Goal: Communication & Community: Answer question/provide support

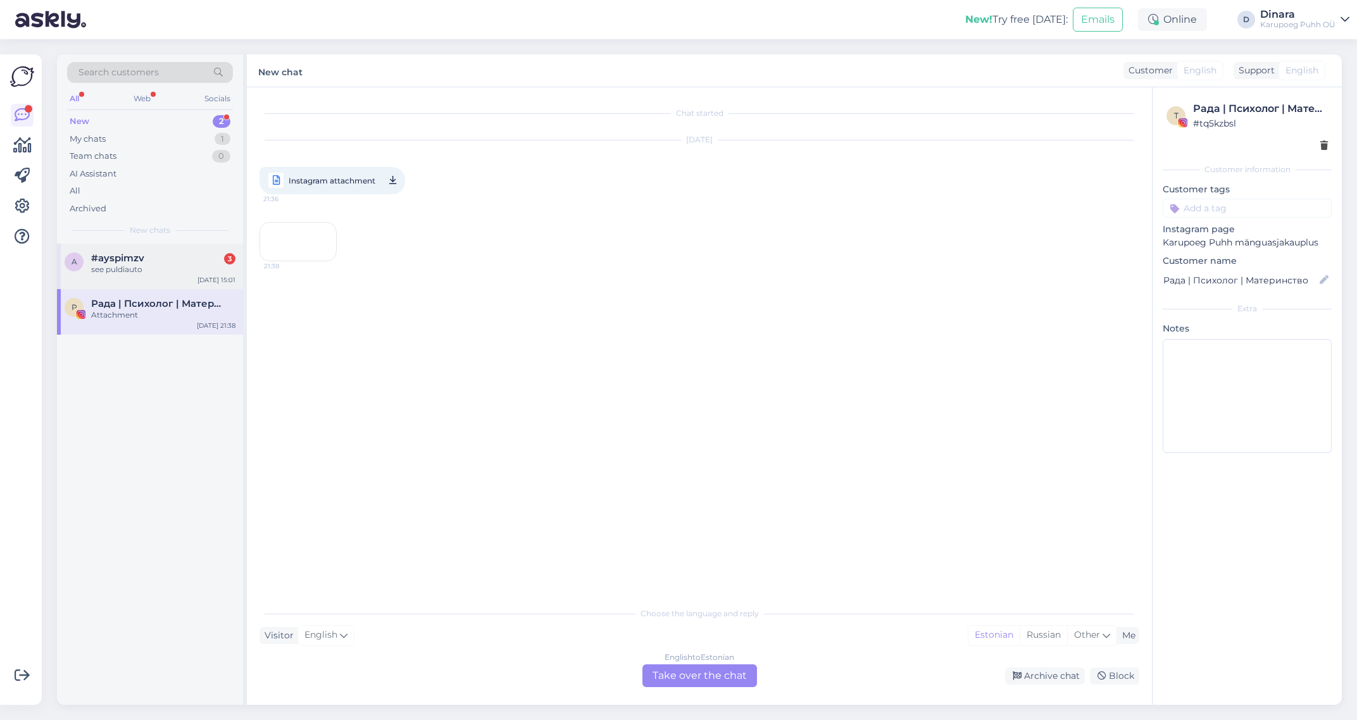
click at [194, 272] on div "see puldiauto" at bounding box center [163, 269] width 144 height 11
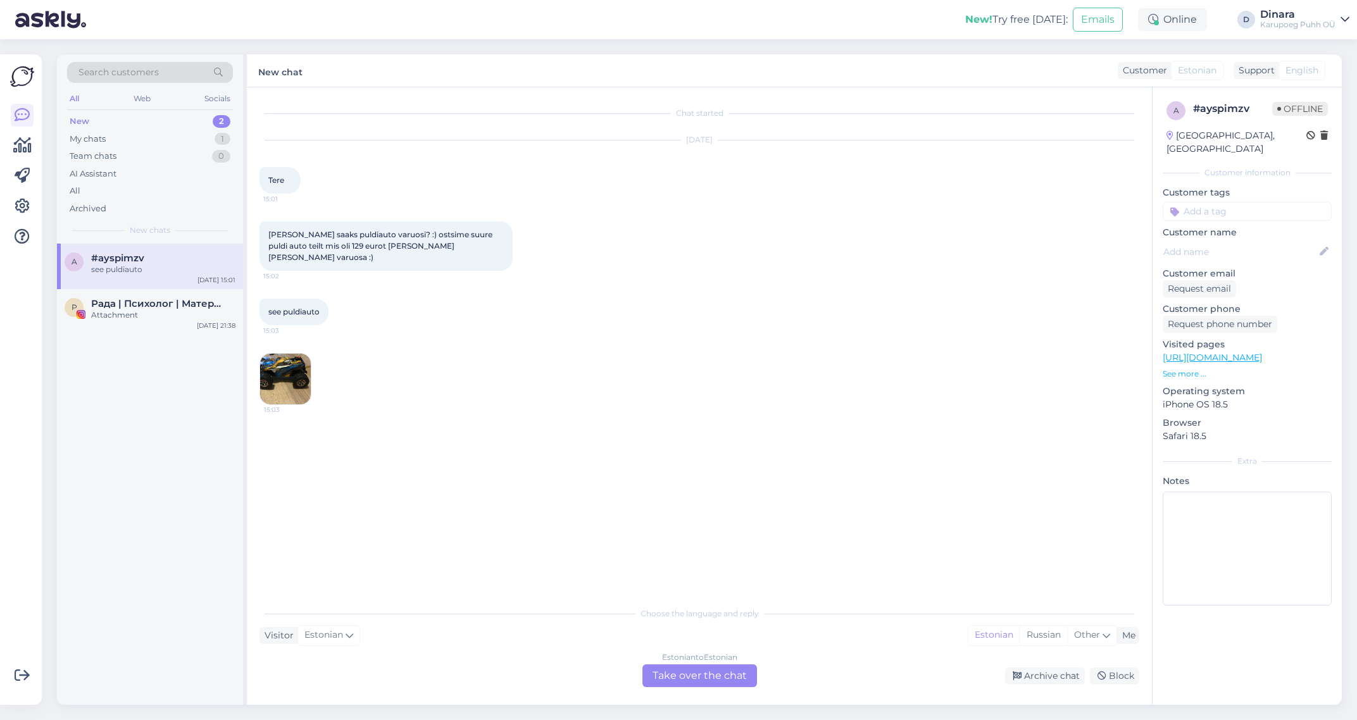
click at [291, 372] on img at bounding box center [285, 379] width 51 height 51
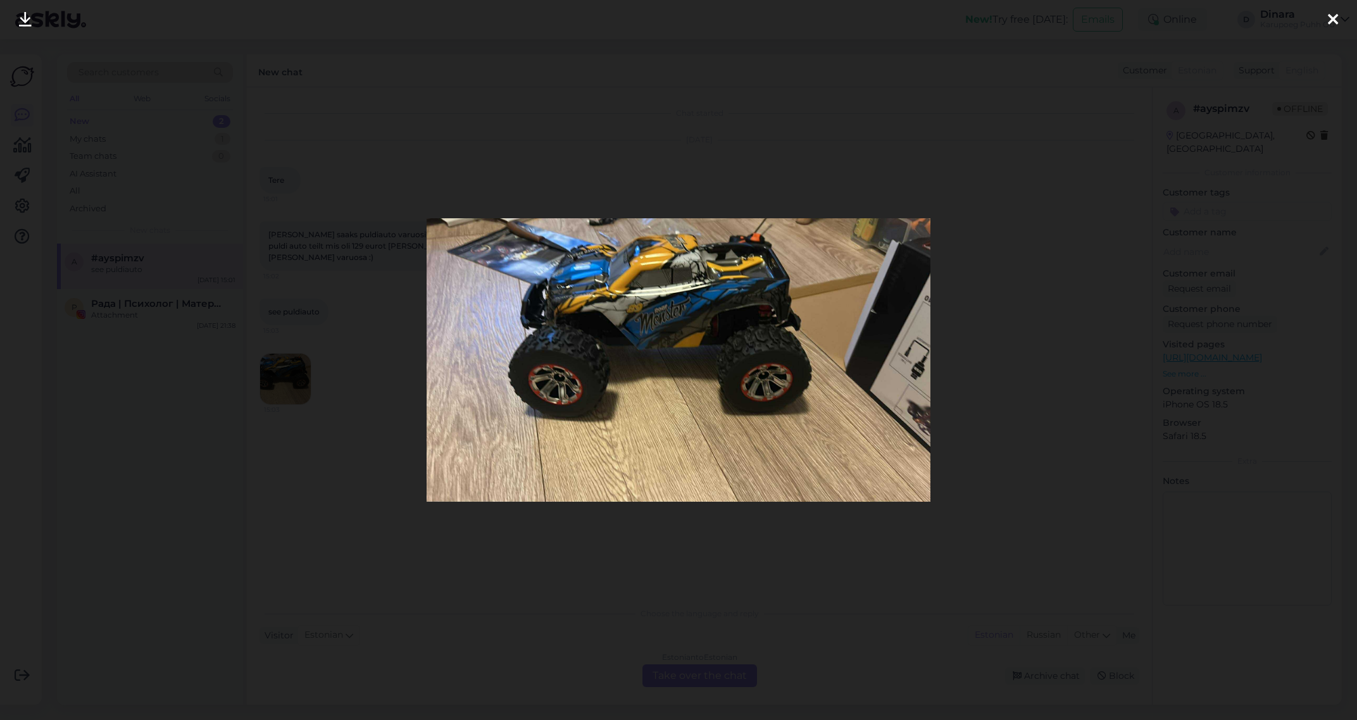
click at [1334, 23] on icon at bounding box center [1333, 20] width 10 height 16
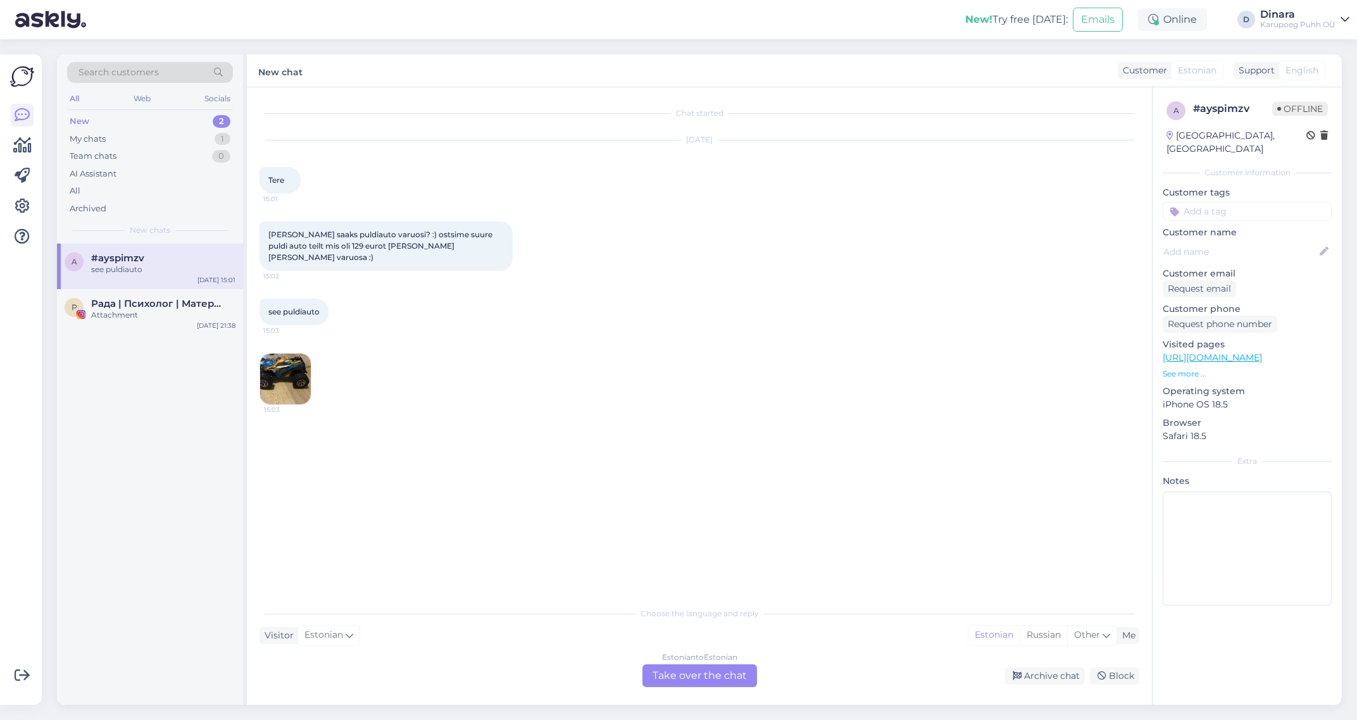
click at [719, 673] on div "Estonian to Estonian Take over the chat" at bounding box center [700, 676] width 115 height 23
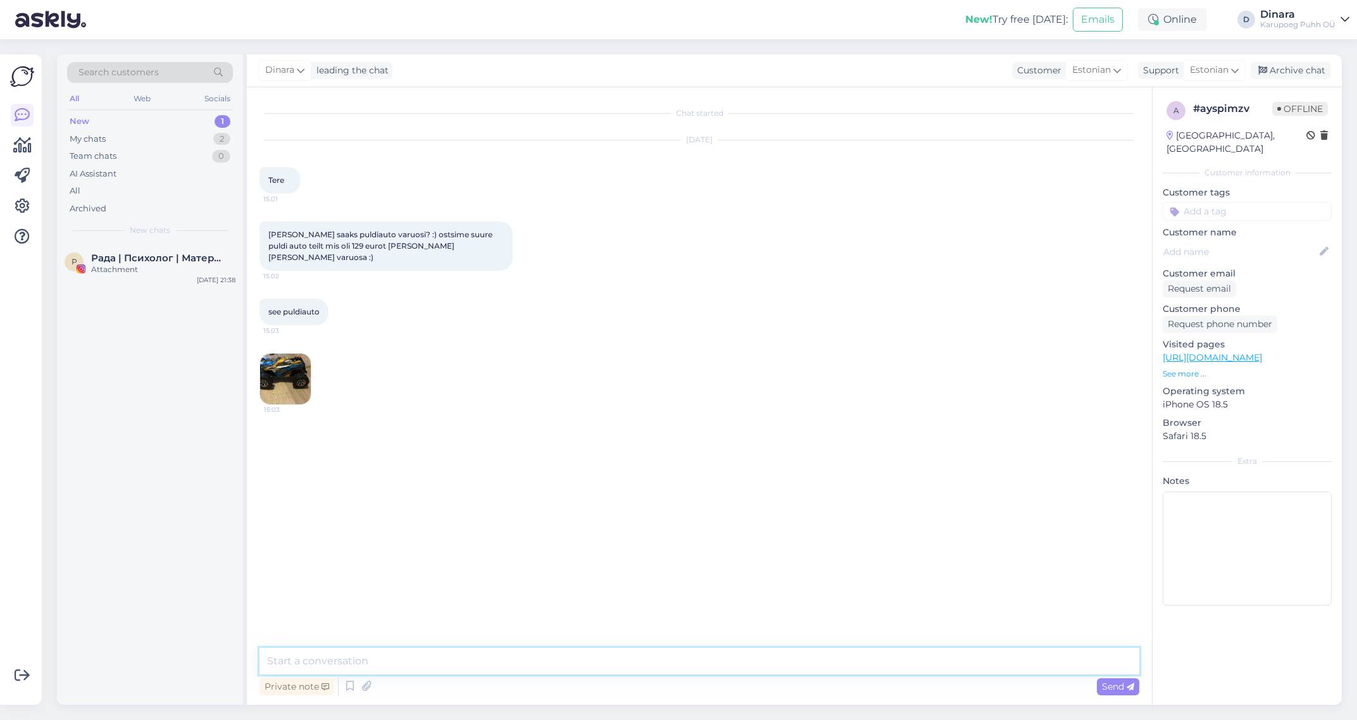
click at [768, 656] on textarea at bounding box center [700, 661] width 880 height 27
type textarea "[PERSON_NAME]"
click at [1067, 654] on textarea at bounding box center [700, 661] width 880 height 27
type textarea "Tere!"
type textarea "E"
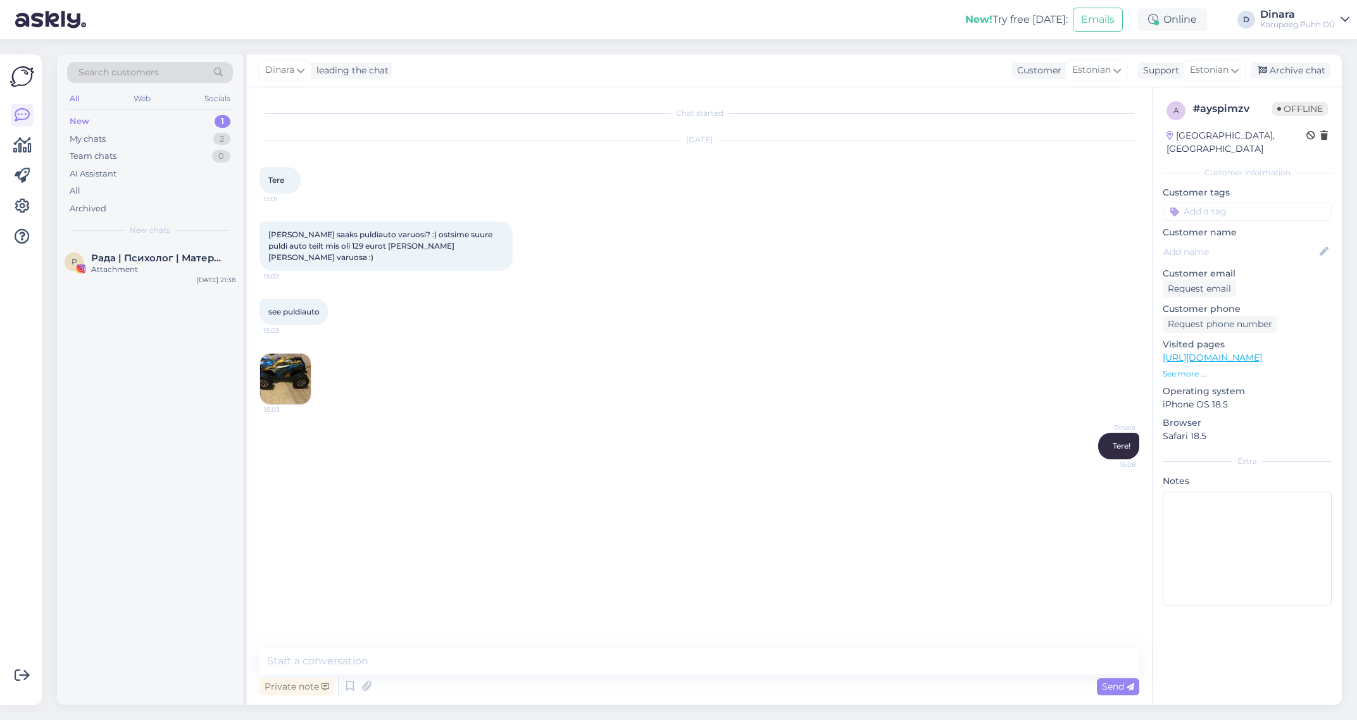
click at [294, 378] on img at bounding box center [285, 379] width 51 height 51
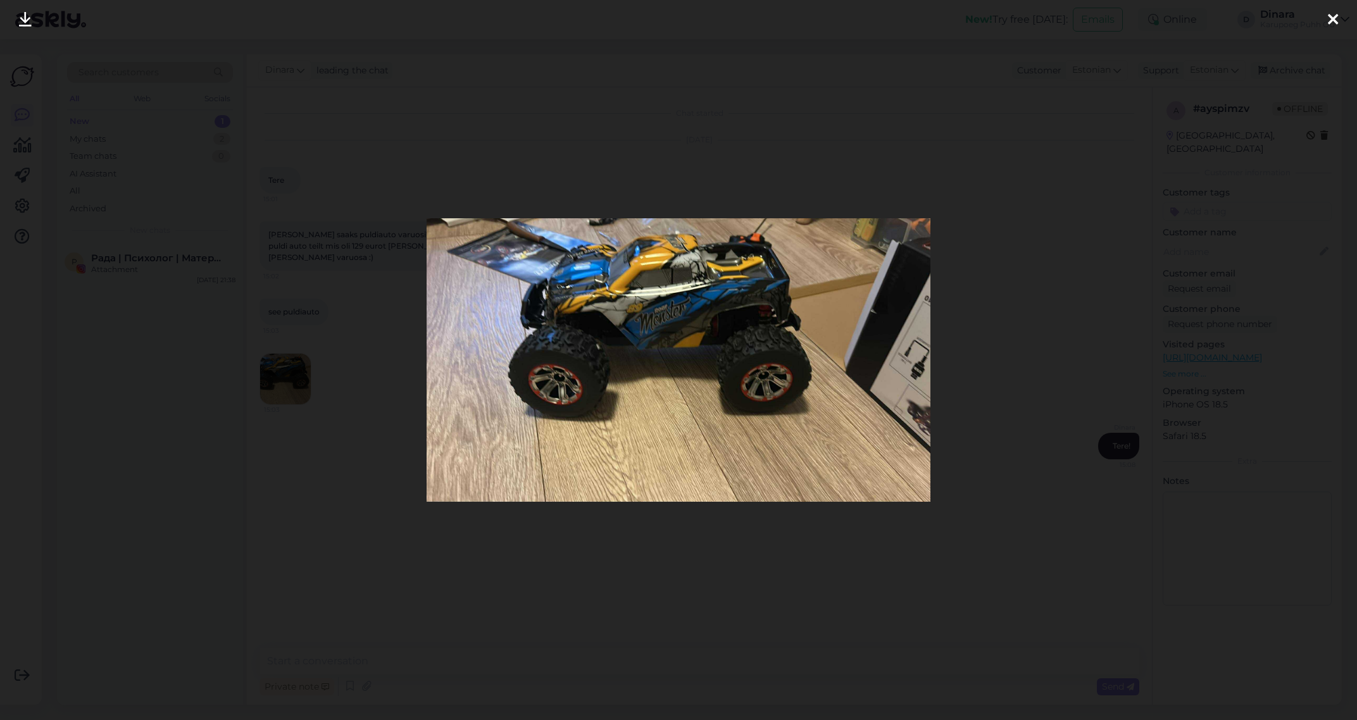
click at [1331, 20] on icon at bounding box center [1333, 20] width 10 height 16
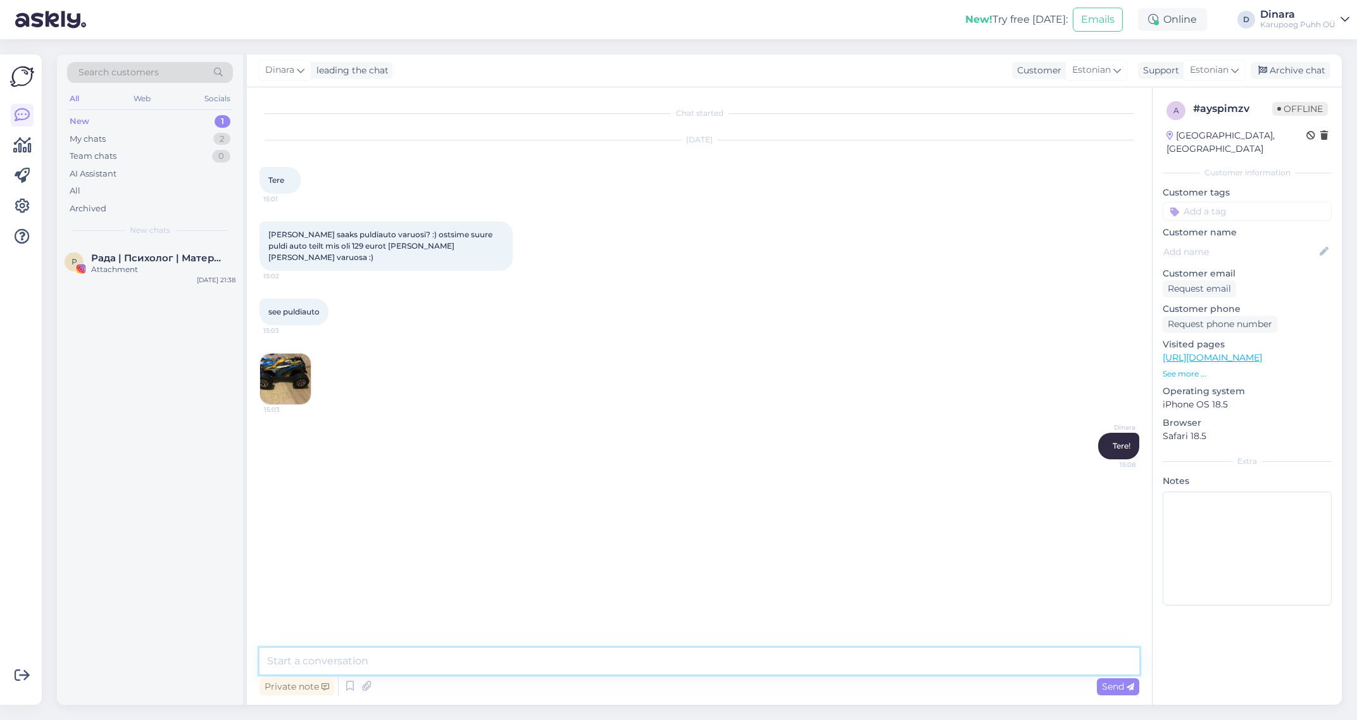
click at [598, 669] on textarea at bounding box center [700, 661] width 880 height 27
click at [1235, 352] on link "[URL][DOMAIN_NAME]" at bounding box center [1212, 357] width 99 height 11
click at [596, 660] on textarea at bounding box center [700, 661] width 880 height 27
drag, startPoint x: 584, startPoint y: 655, endPoint x: 194, endPoint y: 681, distance: 391.5
click at [260, 675] on textarea "kahjuks eraldi varuosasi meie valikus pole" at bounding box center [700, 661] width 880 height 27
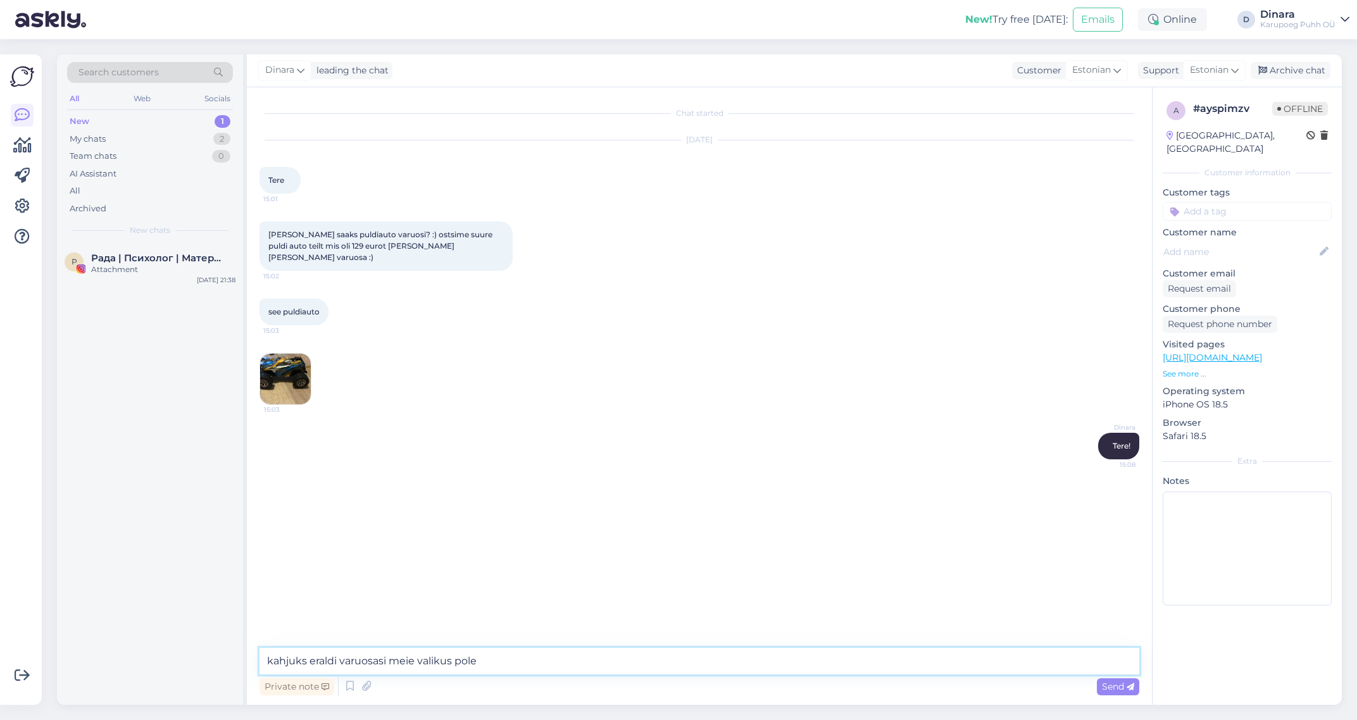
click at [390, 669] on textarea "kahjuks eraldi varuosasi meie valikus pole" at bounding box center [700, 661] width 880 height 27
click at [387, 664] on textarea "kahjuks eraldi varuosasi meie valikus pole" at bounding box center [700, 661] width 880 height 27
type textarea "kahjuks eraldi varuosad meie valikus pole"
click at [1134, 689] on icon at bounding box center [1131, 688] width 8 height 8
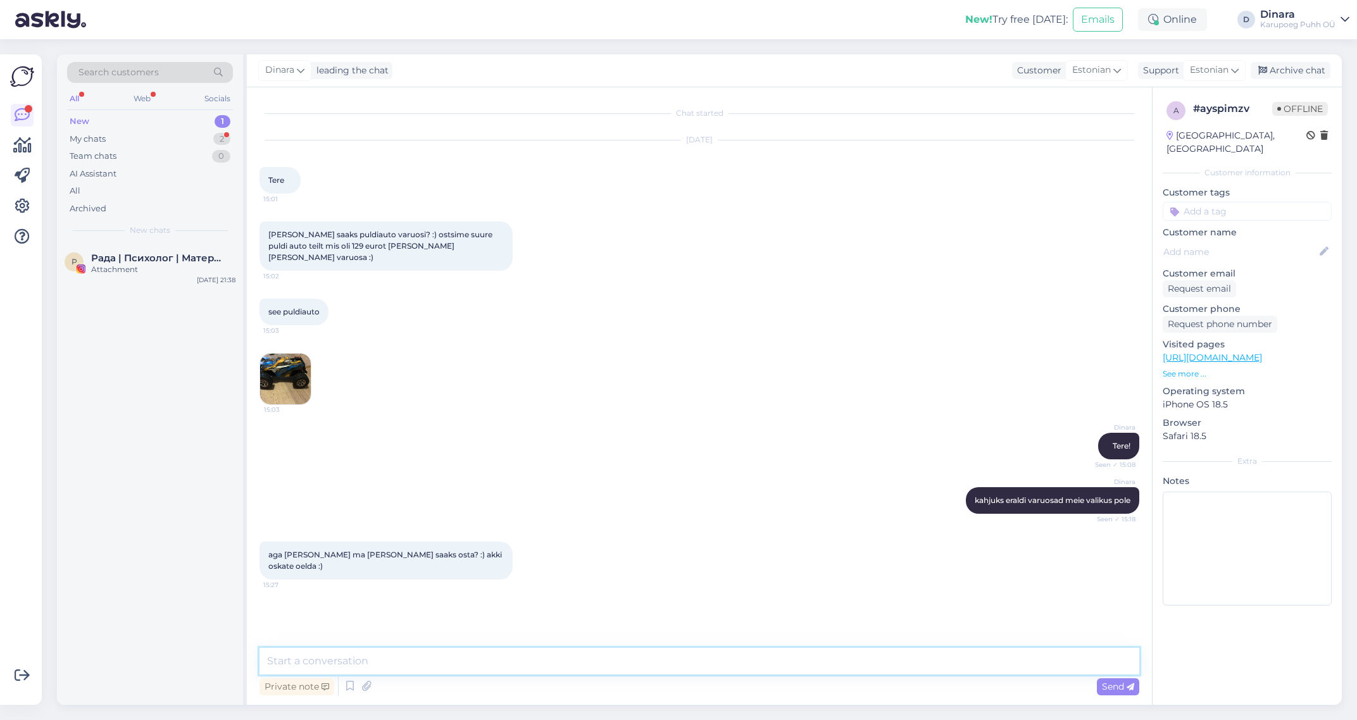
click at [424, 667] on textarea at bounding box center [700, 661] width 880 height 27
type textarea "milline varuosa [PERSON_NAME]?"
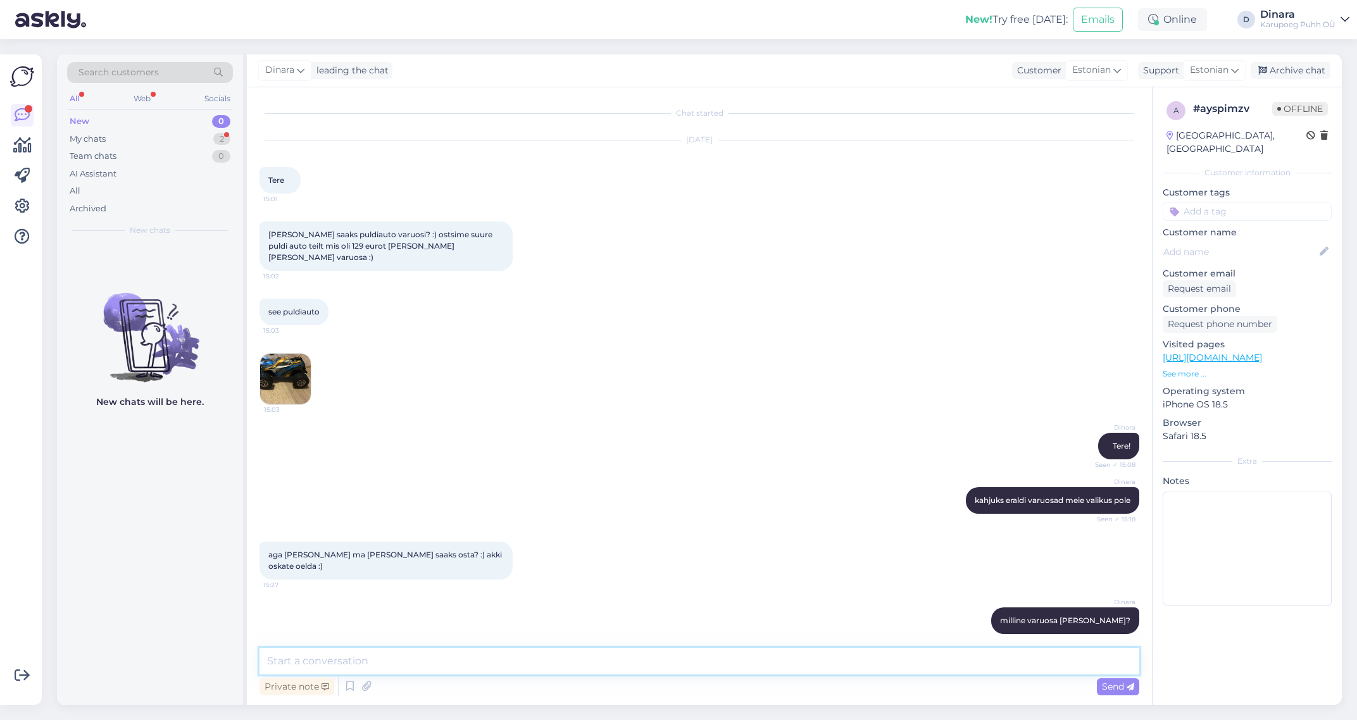
scroll to position [43, 0]
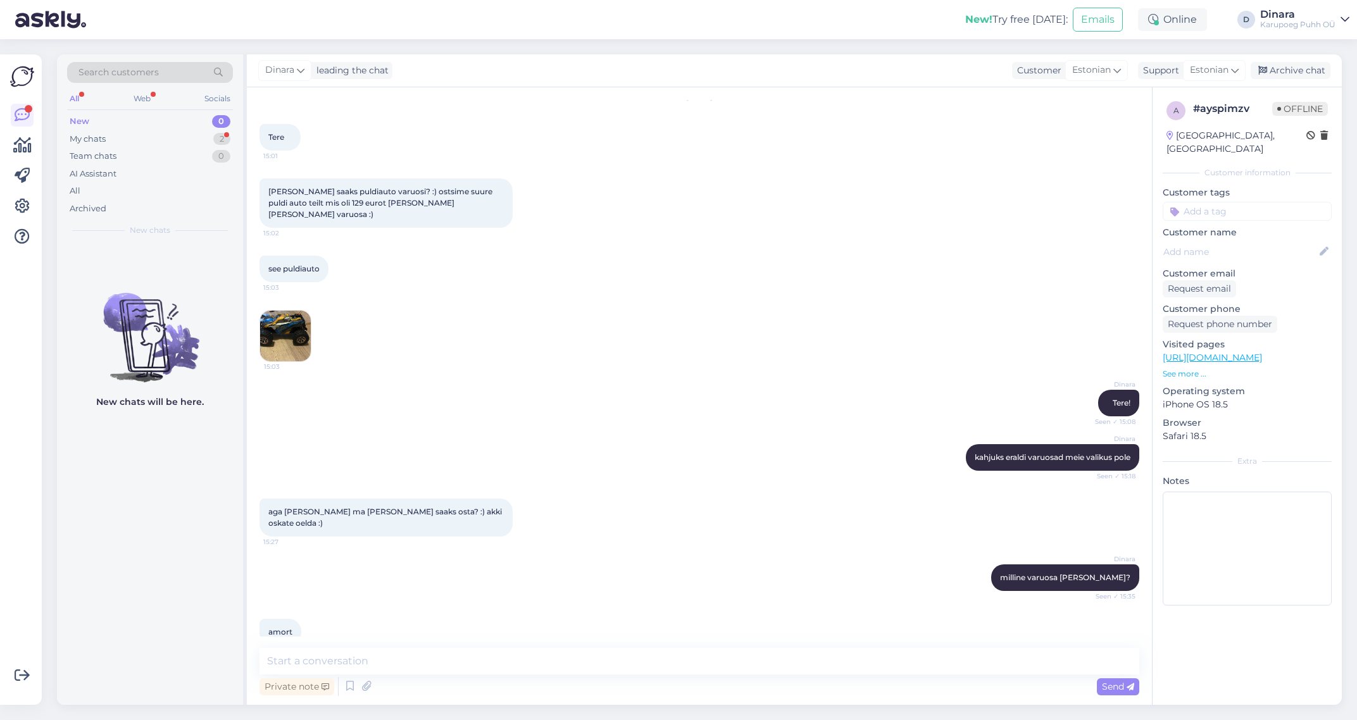
click at [405, 605] on div "amort 15:46" at bounding box center [700, 632] width 880 height 54
click at [349, 667] on textarea at bounding box center [700, 661] width 880 height 27
click at [298, 311] on img at bounding box center [285, 336] width 51 height 51
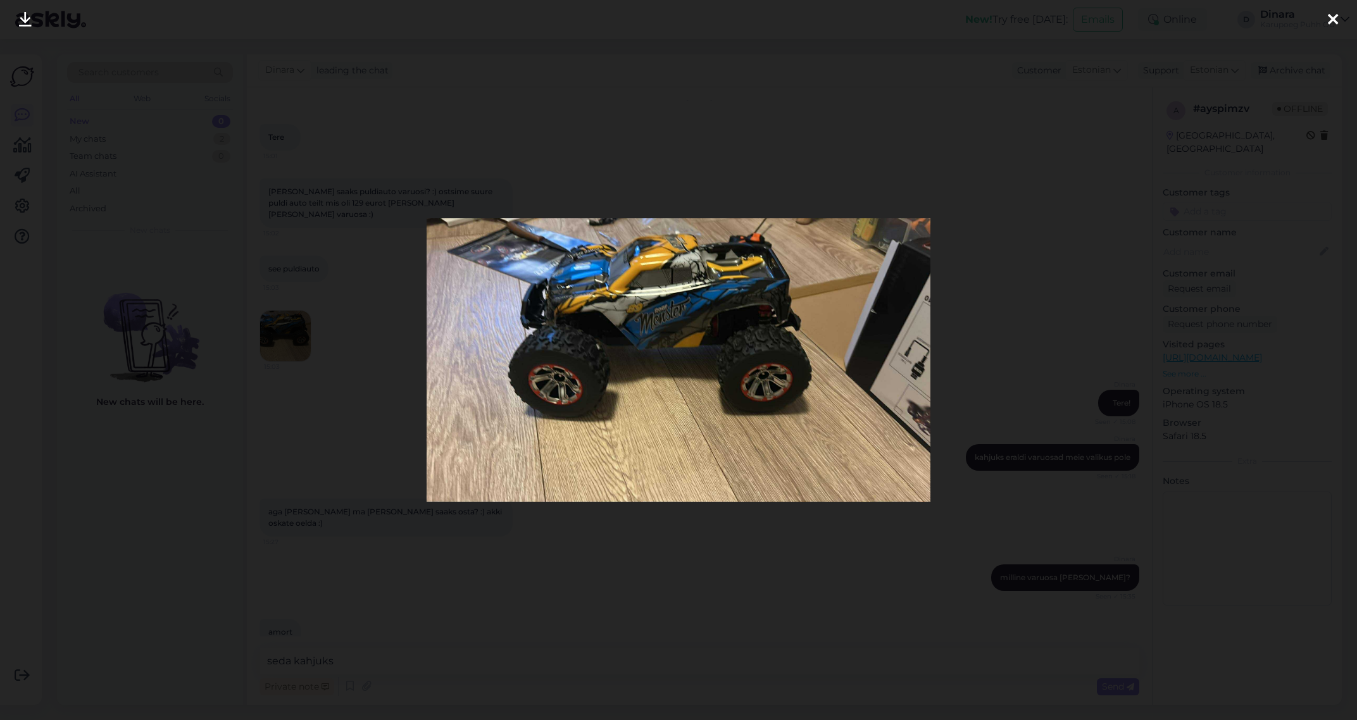
click at [1338, 17] on icon at bounding box center [1333, 20] width 10 height 16
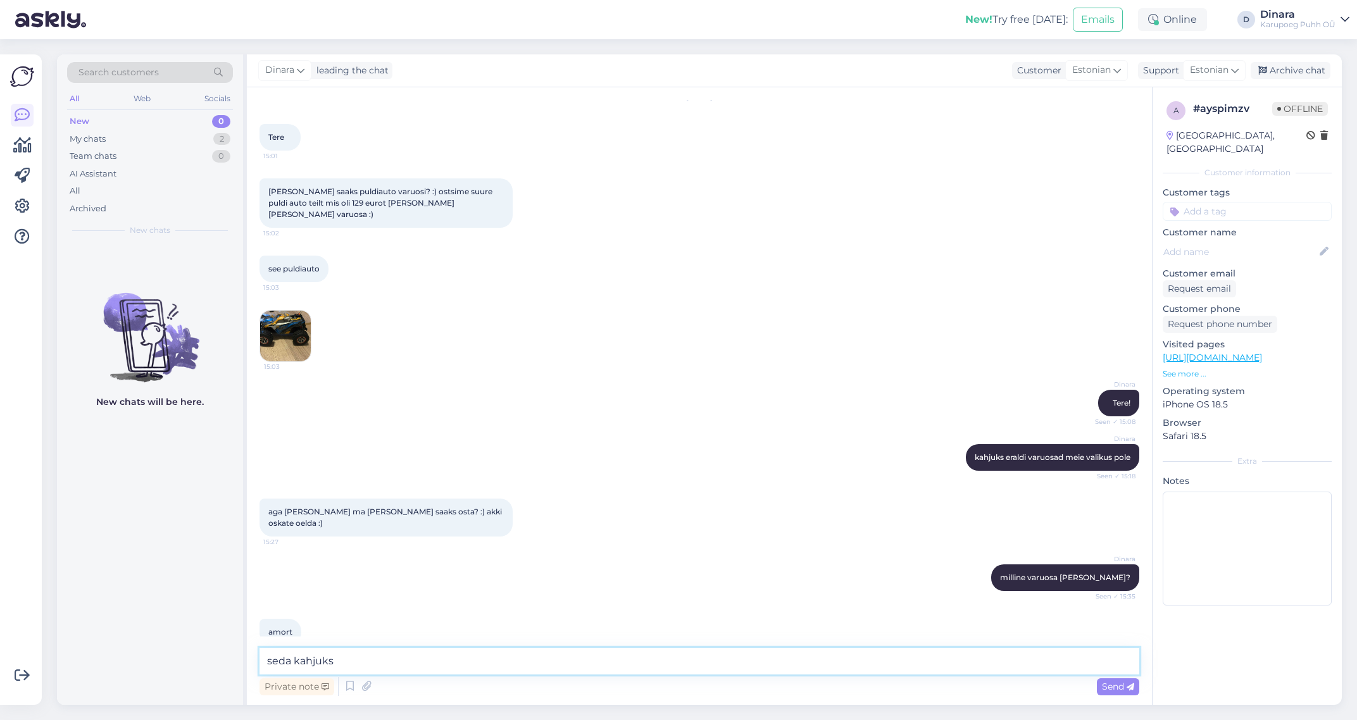
click at [662, 658] on textarea "seda kahjuks" at bounding box center [700, 661] width 880 height 27
type textarea "seda kahjuks eraldi pole"
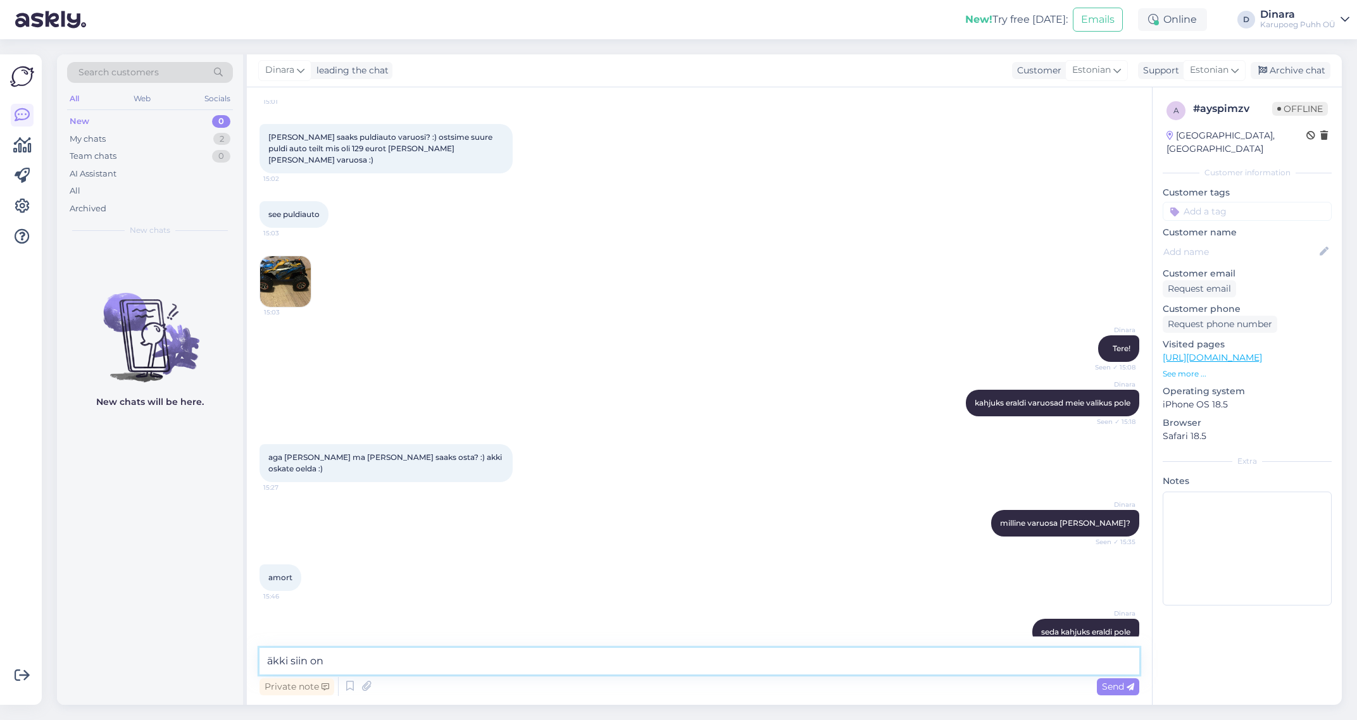
paste textarea "[URL][DOMAIN_NAME]"
type textarea "äkki siin on [URL][DOMAIN_NAME]"
click at [1108, 688] on span "Send" at bounding box center [1118, 686] width 32 height 11
